Goal: Information Seeking & Learning: Compare options

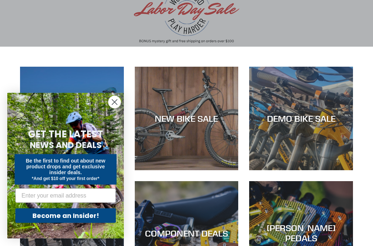
scroll to position [70, 0]
click at [113, 108] on circle "Close dialog" at bounding box center [114, 102] width 12 height 12
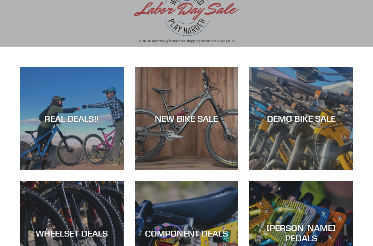
click at [113, 117] on div "Close dialog GET THE LATEST NEWS AND DEALS Be the first to find out about new p…" at bounding box center [65, 166] width 131 height 160
click at [215, 119] on div "NEW BIKE SALE" at bounding box center [187, 118] width 104 height 11
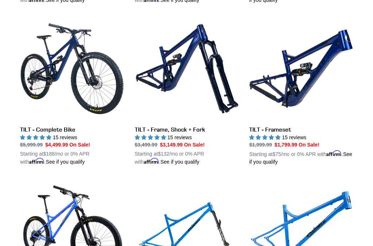
scroll to position [854, 0]
click at [320, 75] on link "TILT - Frameset" at bounding box center [301, 91] width 104 height 149
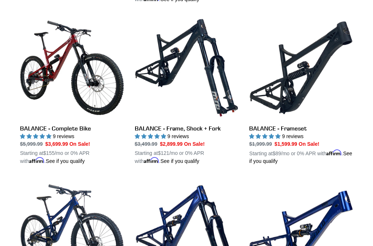
scroll to position [694, 0]
click at [316, 76] on link "BALANCE - Frameset" at bounding box center [301, 90] width 104 height 149
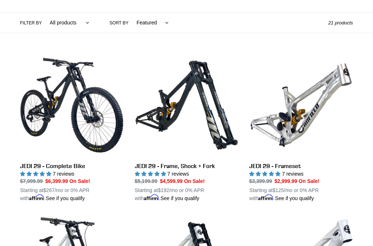
scroll to position [164, 0]
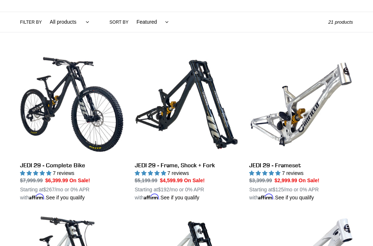
click at [324, 107] on link "JEDI 29 - Frameset" at bounding box center [301, 126] width 104 height 149
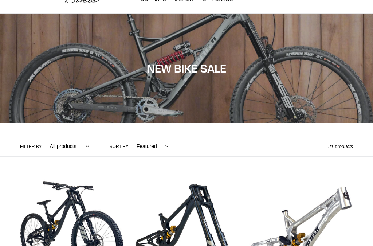
scroll to position [0, 0]
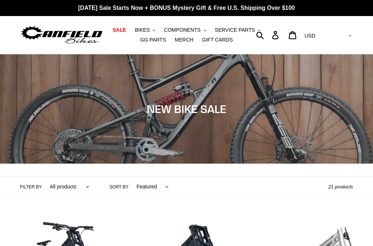
click at [143, 29] on span "BIKES" at bounding box center [142, 30] width 15 height 6
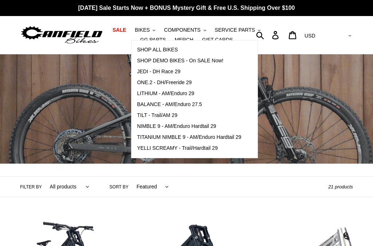
click at [169, 48] on span "SHOP ALL BIKES" at bounding box center [157, 50] width 41 height 6
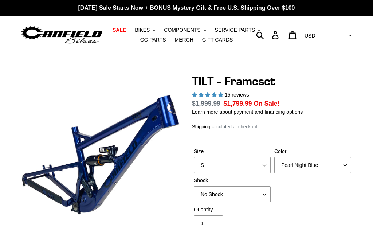
select select "highest-rating"
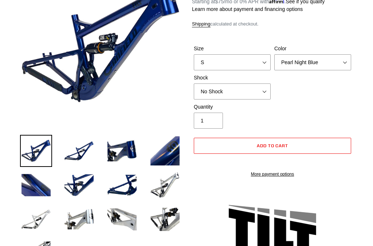
scroll to position [91, 0]
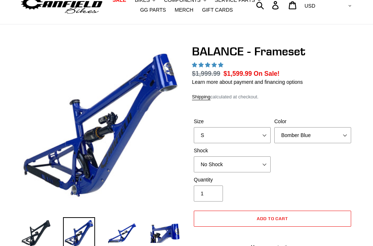
select select "highest-rating"
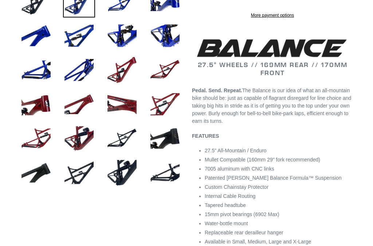
scroll to position [262, 0]
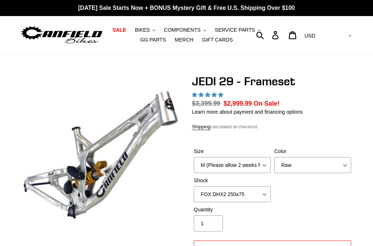
select select "highest-rating"
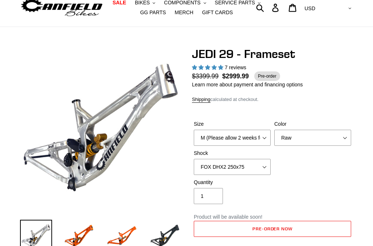
scroll to position [23, 0]
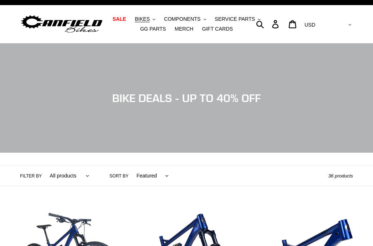
scroll to position [11, 0]
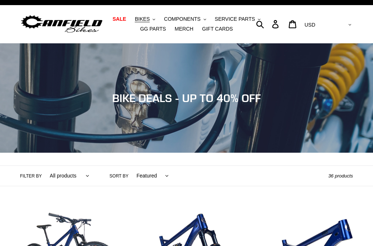
click at [145, 20] on span "BIKES" at bounding box center [142, 19] width 15 height 6
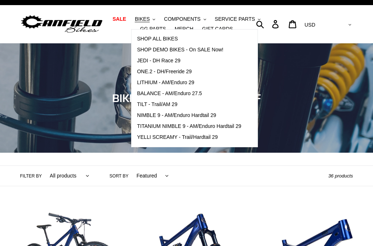
click at [186, 83] on span "LITHIUM - AM/Enduro 29" at bounding box center [165, 82] width 57 height 6
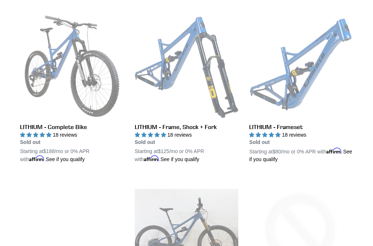
scroll to position [150, 0]
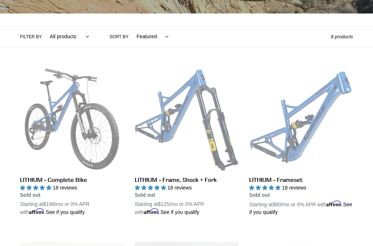
click at [318, 118] on link "LITHIUM - Frameset" at bounding box center [301, 141] width 104 height 149
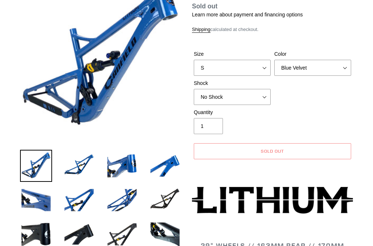
select select "highest-rating"
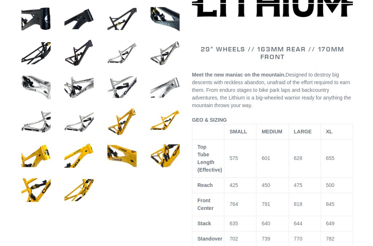
scroll to position [360, 0]
